Goal: Find contact information: Find contact information

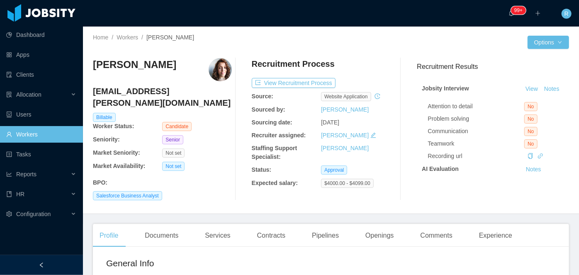
click at [160, 93] on h4 "[EMAIL_ADDRESS][PERSON_NAME][DOMAIN_NAME]" at bounding box center [162, 96] width 139 height 23
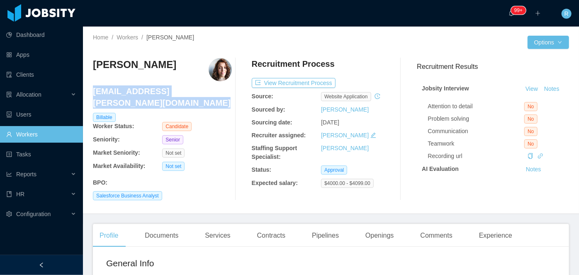
click at [160, 93] on h4 "[EMAIL_ADDRESS][PERSON_NAME][DOMAIN_NAME]" at bounding box center [162, 96] width 139 height 23
copy h4 "[EMAIL_ADDRESS][PERSON_NAME][DOMAIN_NAME]"
